Goal: Transaction & Acquisition: Book appointment/travel/reservation

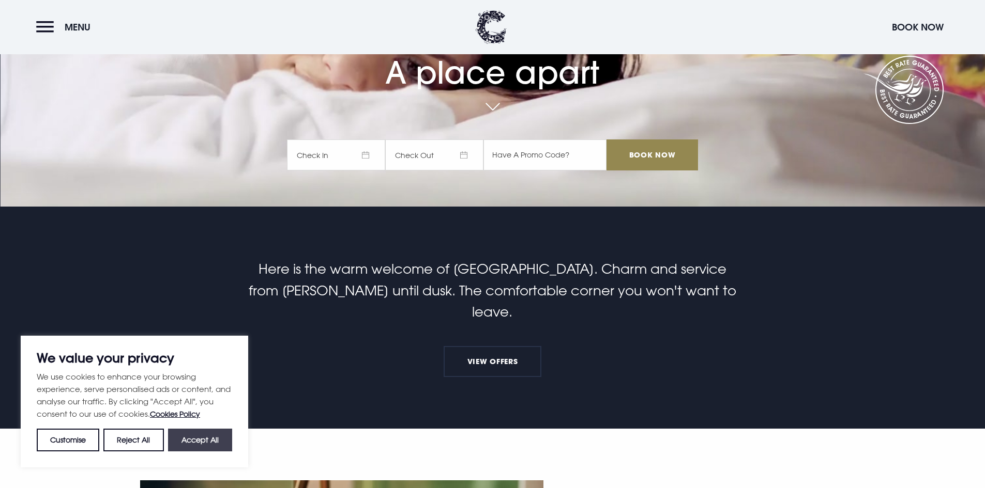
click at [213, 439] on button "Accept All" at bounding box center [200, 440] width 64 height 23
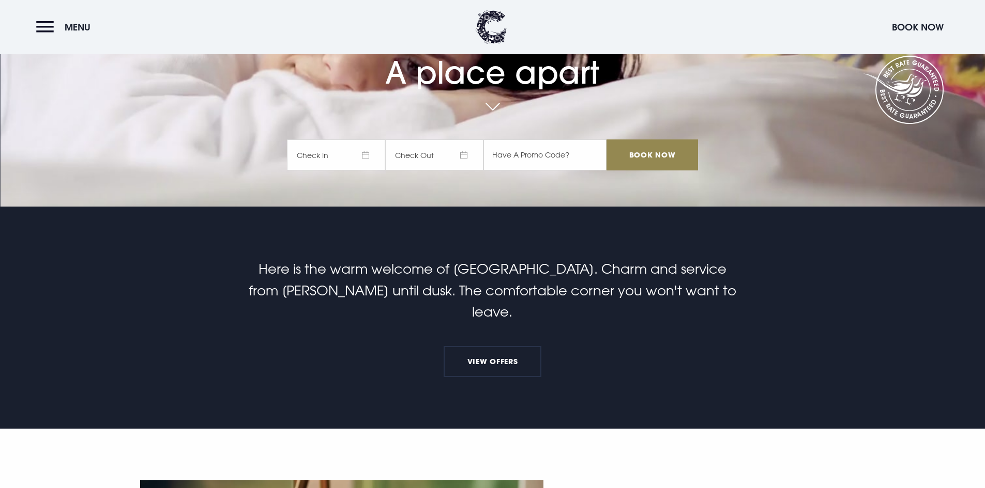
checkbox input "true"
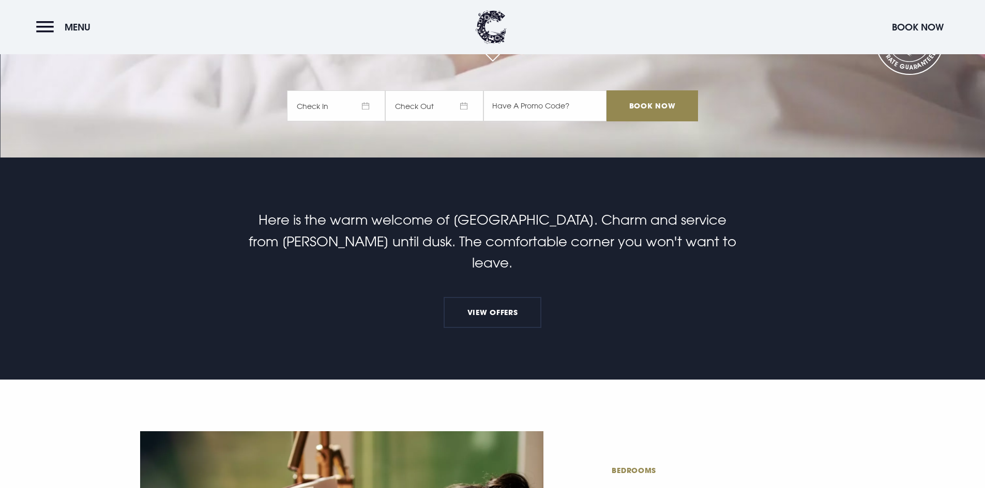
scroll to position [103, 0]
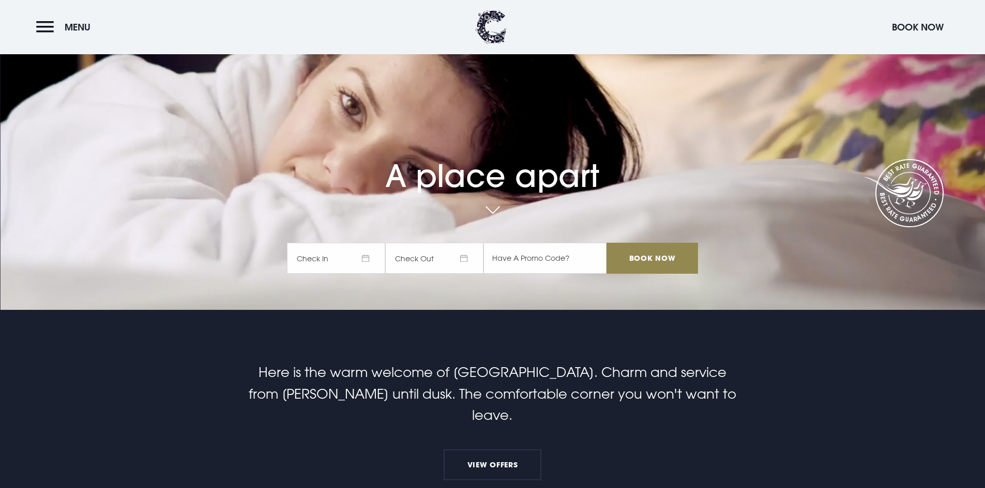
click at [331, 264] on span "Check In" at bounding box center [336, 258] width 98 height 31
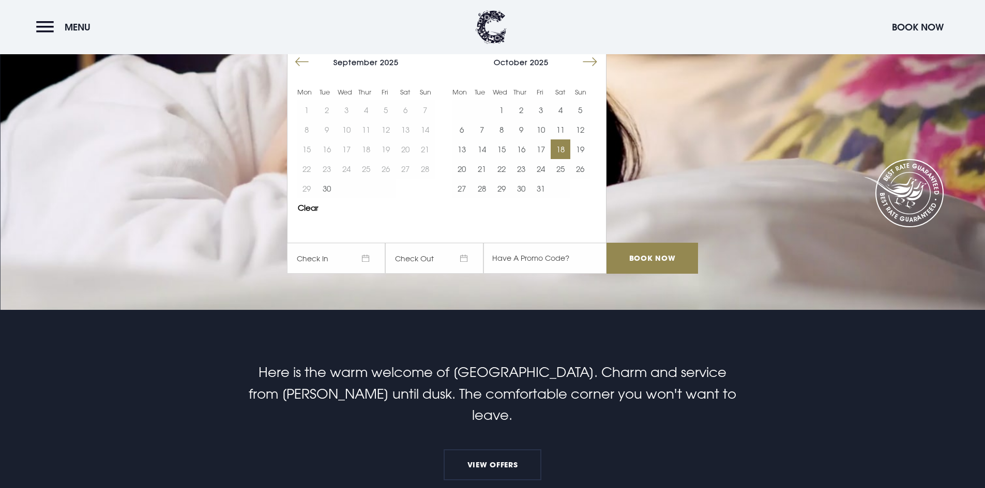
click at [566, 152] on button "18" at bounding box center [560, 150] width 20 height 20
click at [590, 149] on button "19" at bounding box center [580, 150] width 20 height 20
click at [534, 257] on input "text" at bounding box center [544, 258] width 123 height 31
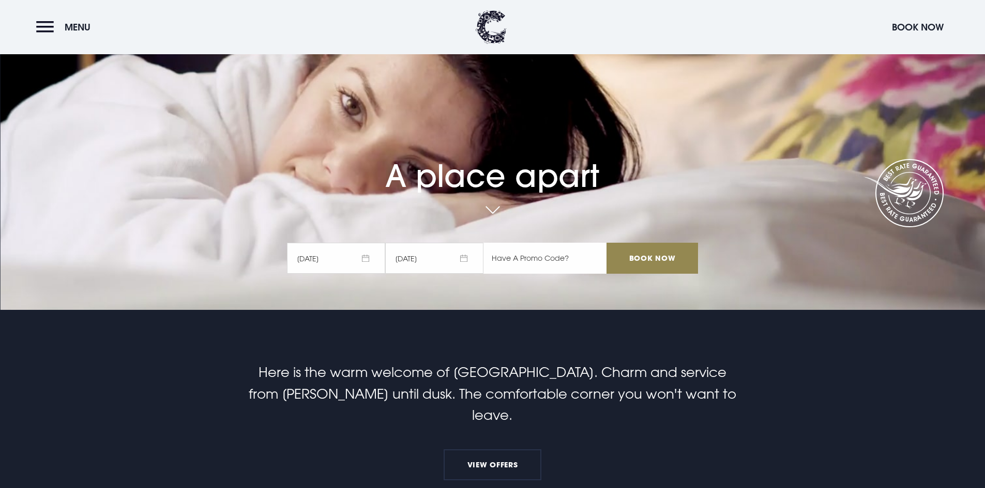
paste input "RORY20"
type input "RORY20"
click at [641, 252] on input "Book Now" at bounding box center [651, 258] width 91 height 31
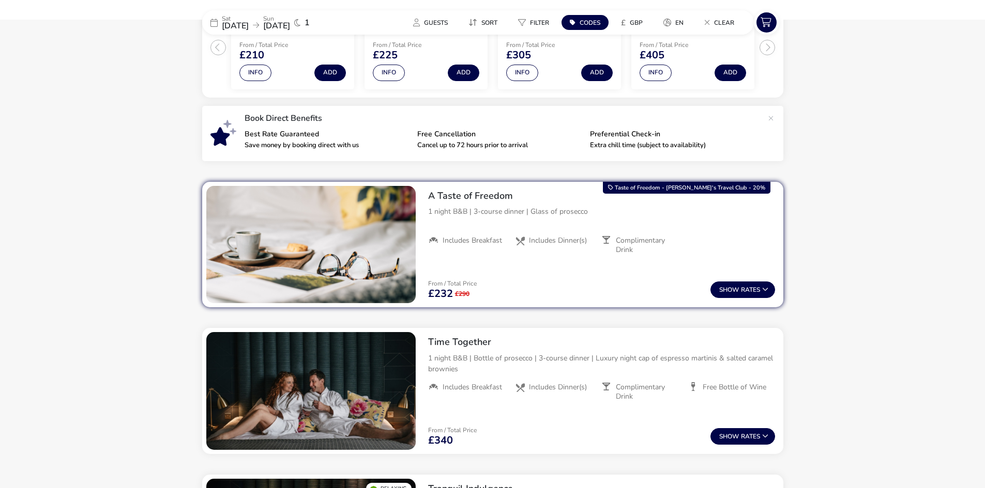
scroll to position [275, 0]
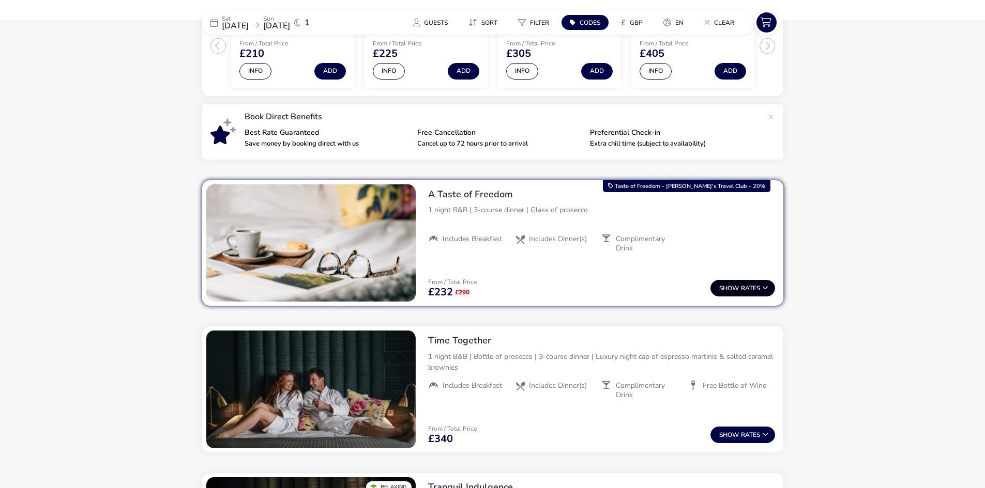
click at [723, 294] on button "Show Rates" at bounding box center [742, 288] width 65 height 17
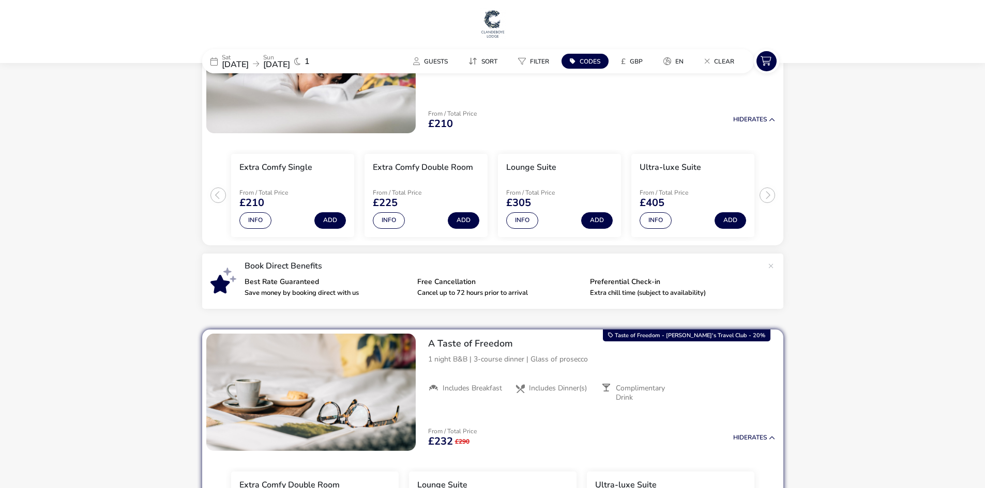
scroll to position [4, 0]
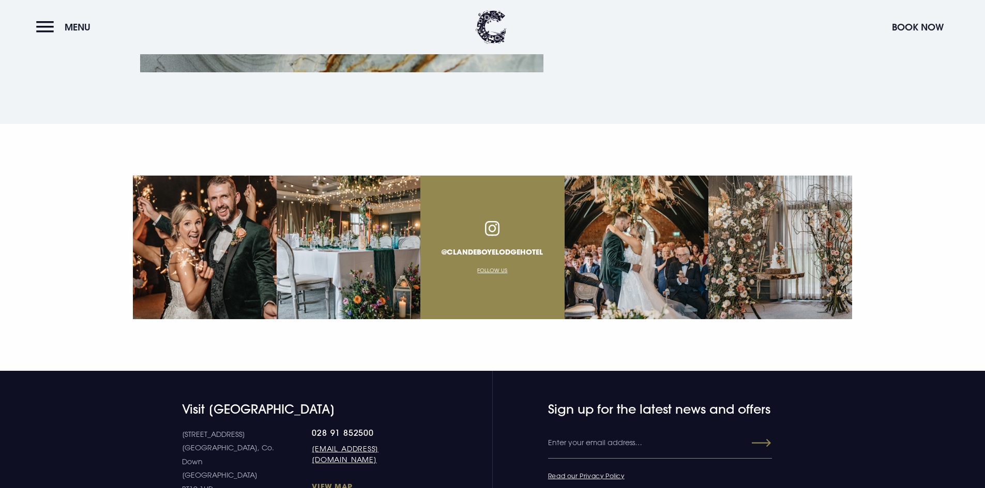
scroll to position [3721, 0]
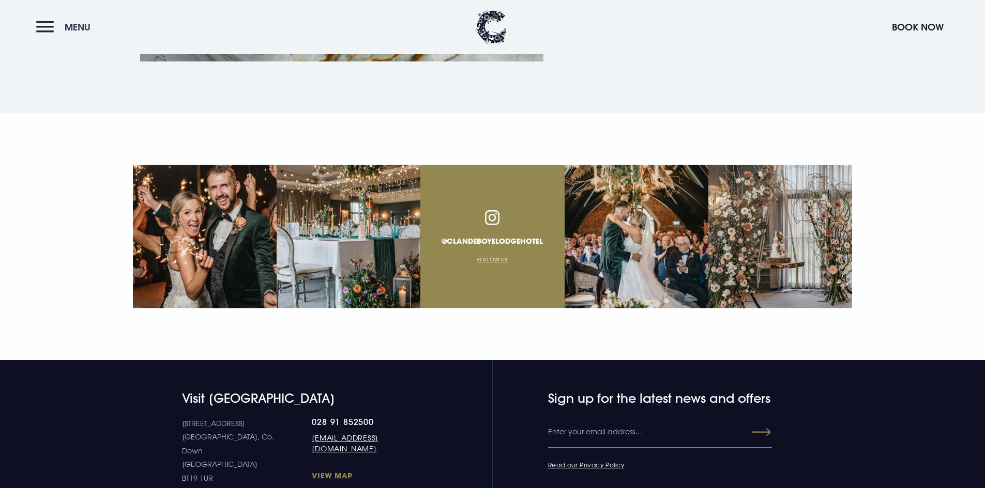
click at [46, 24] on button "Menu" at bounding box center [65, 27] width 59 height 22
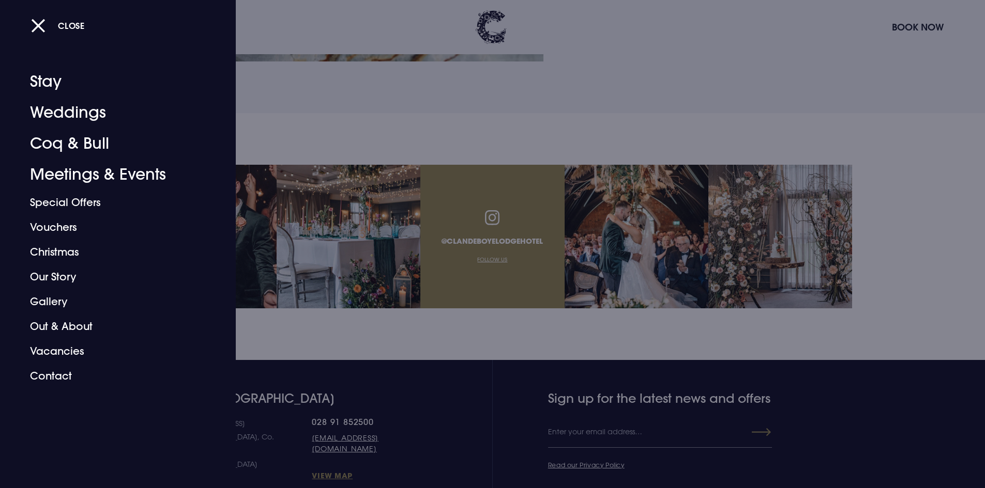
click at [920, 331] on div at bounding box center [492, 244] width 985 height 488
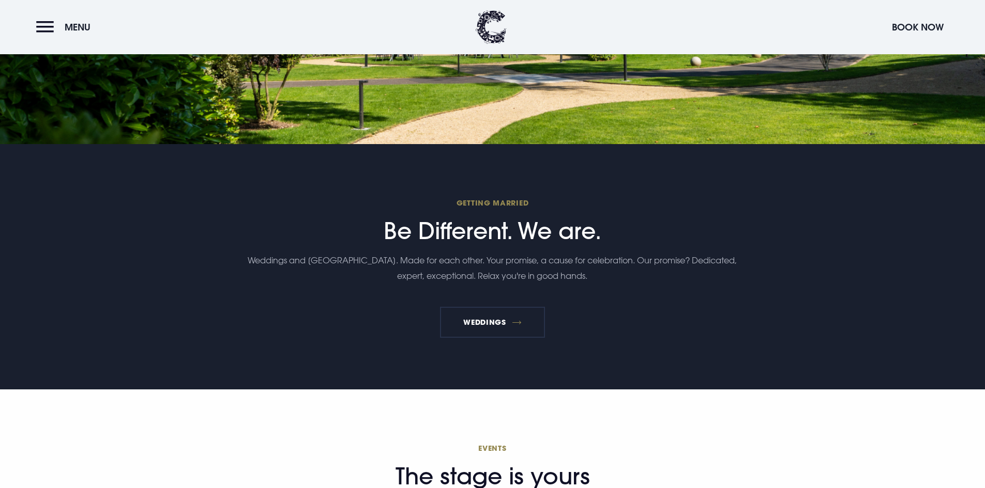
scroll to position [2791, 0]
